Goal: Task Accomplishment & Management: Manage account settings

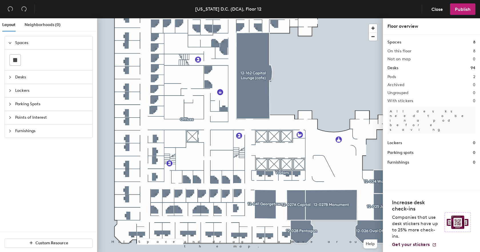
click at [11, 77] on icon "collapsed" at bounding box center [9, 76] width 3 height 3
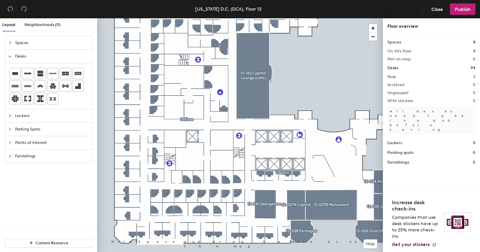
click at [11, 115] on icon "collapsed" at bounding box center [9, 115] width 3 height 3
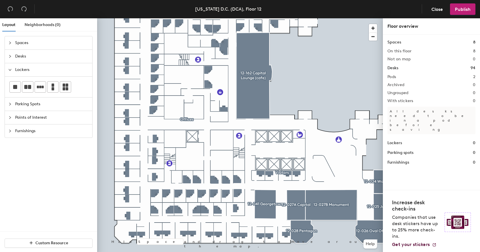
click at [127, 18] on div at bounding box center [240, 18] width 286 height 0
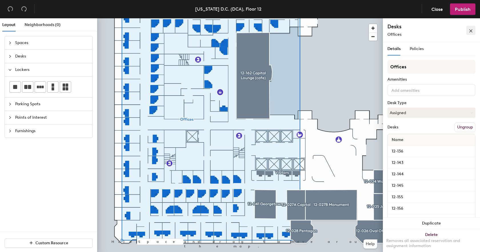
click at [472, 29] on span "button" at bounding box center [471, 30] width 4 height 5
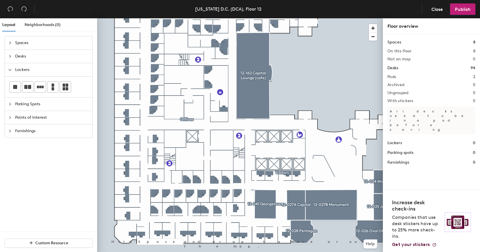
click at [17, 119] on span "Points of Interest" at bounding box center [52, 117] width 74 height 13
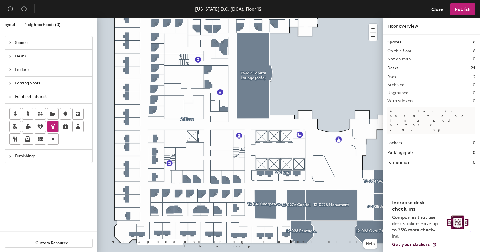
click at [57, 128] on div at bounding box center [52, 126] width 11 height 11
click at [260, 42] on span "Done" at bounding box center [258, 43] width 17 height 10
click at [40, 127] on icon at bounding box center [40, 126] width 7 height 7
click at [61, 128] on div at bounding box center [65, 126] width 11 height 11
click at [194, 193] on span "Done" at bounding box center [190, 195] width 17 height 10
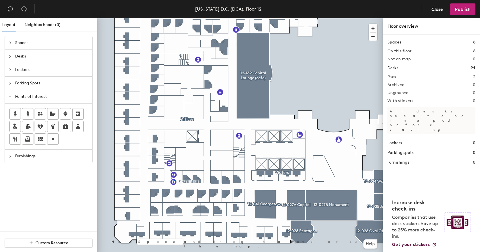
click at [174, 18] on div at bounding box center [240, 18] width 286 height 0
click at [28, 139] on icon at bounding box center [27, 138] width 7 height 7
click at [31, 138] on icon at bounding box center [27, 138] width 7 height 7
click at [30, 139] on icon at bounding box center [27, 139] width 5 height 3
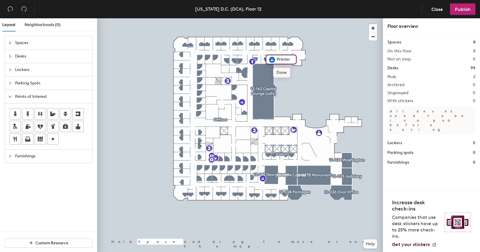
click at [284, 71] on span "Done" at bounding box center [281, 73] width 17 height 10
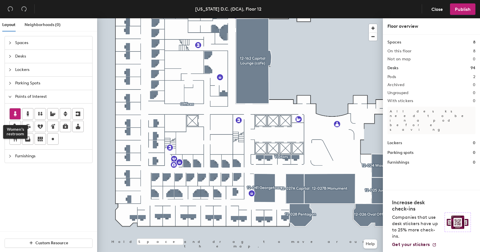
click at [18, 111] on icon at bounding box center [15, 113] width 7 height 7
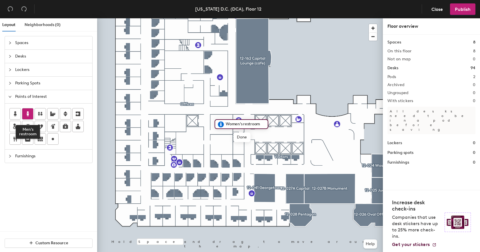
click at [28, 111] on icon at bounding box center [27, 113] width 7 height 7
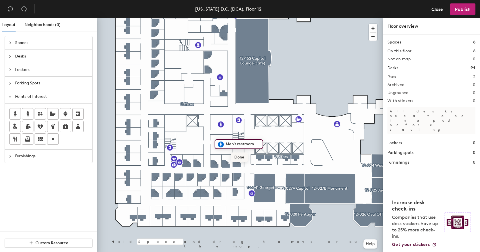
click at [236, 157] on span "Done" at bounding box center [239, 157] width 17 height 10
click at [29, 111] on icon at bounding box center [27, 113] width 7 height 7
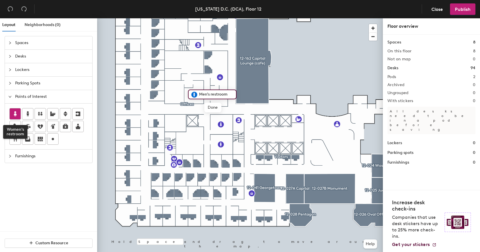
click at [12, 110] on icon at bounding box center [15, 113] width 7 height 7
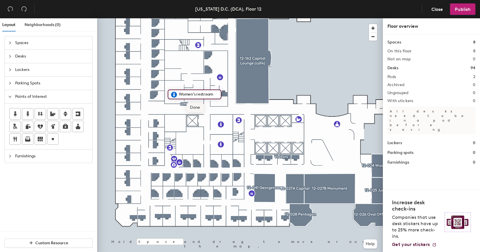
click at [199, 109] on span "Done" at bounding box center [195, 108] width 17 height 10
